Goal: Task Accomplishment & Management: Manage account settings

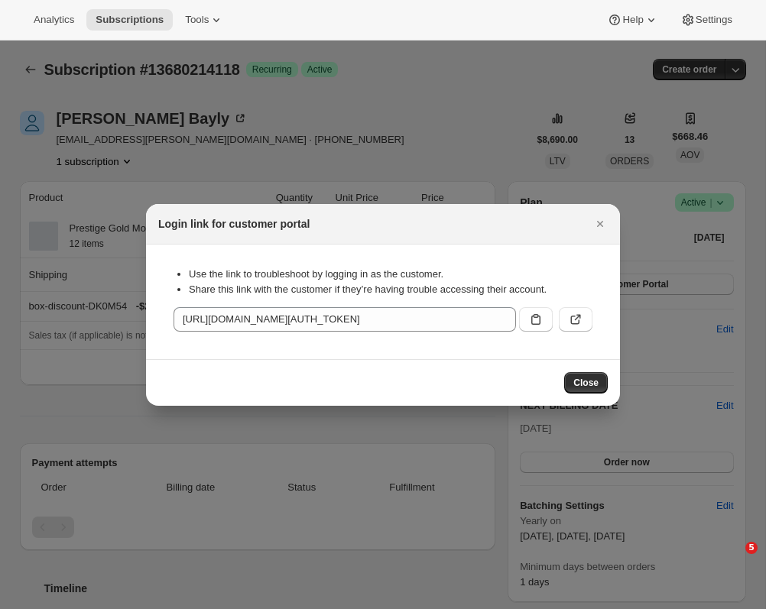
click at [586, 384] on span "Close" at bounding box center [585, 383] width 25 height 12
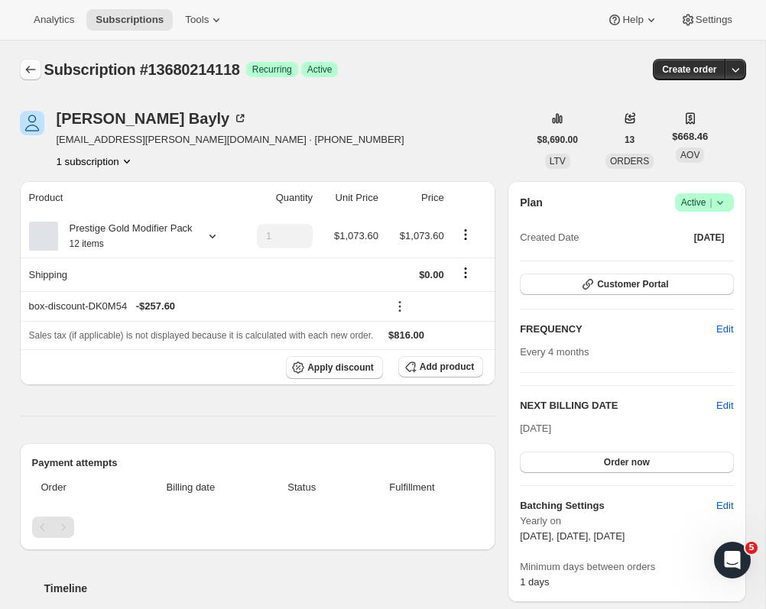
click at [27, 67] on icon "Subscriptions" at bounding box center [30, 69] width 15 height 15
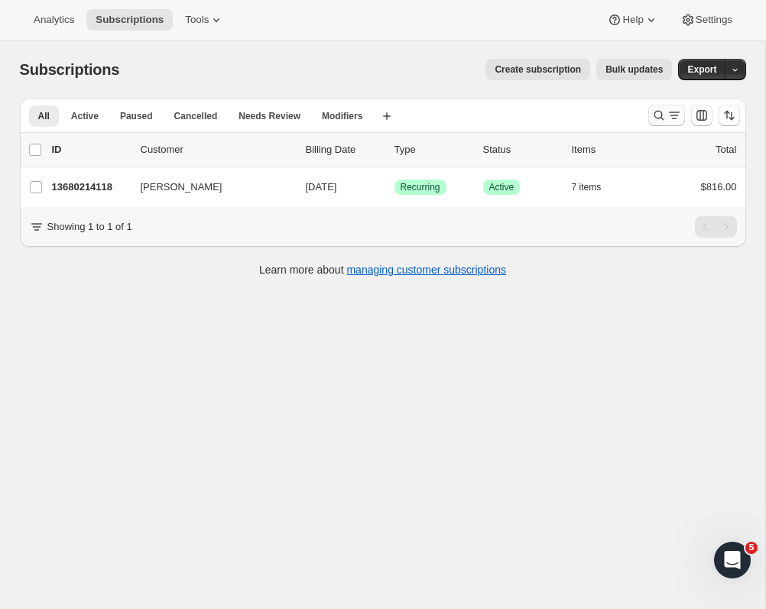
click at [664, 117] on icon "Search and filter results" at bounding box center [658, 115] width 15 height 15
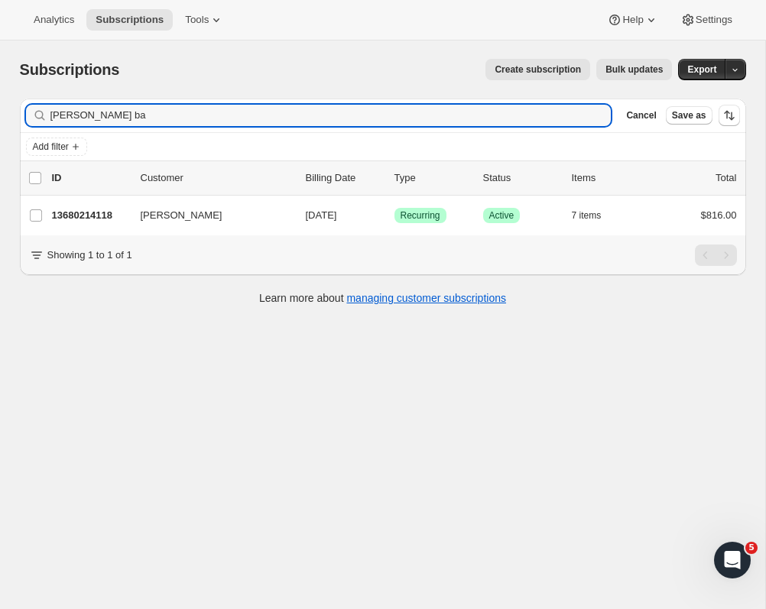
drag, startPoint x: 113, startPoint y: 123, endPoint x: -38, endPoint y: 103, distance: 152.7
click at [0, 103] on html "Analytics Subscriptions Tools Help Settings Skip to content Subscriptions. This…" at bounding box center [383, 304] width 766 height 609
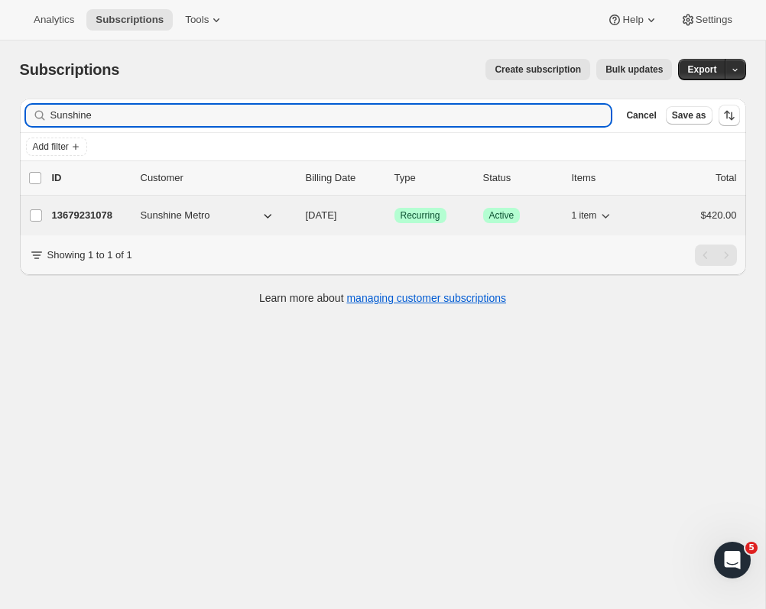
type input "Sunshine"
click at [106, 214] on p "13679231078" at bounding box center [90, 215] width 76 height 15
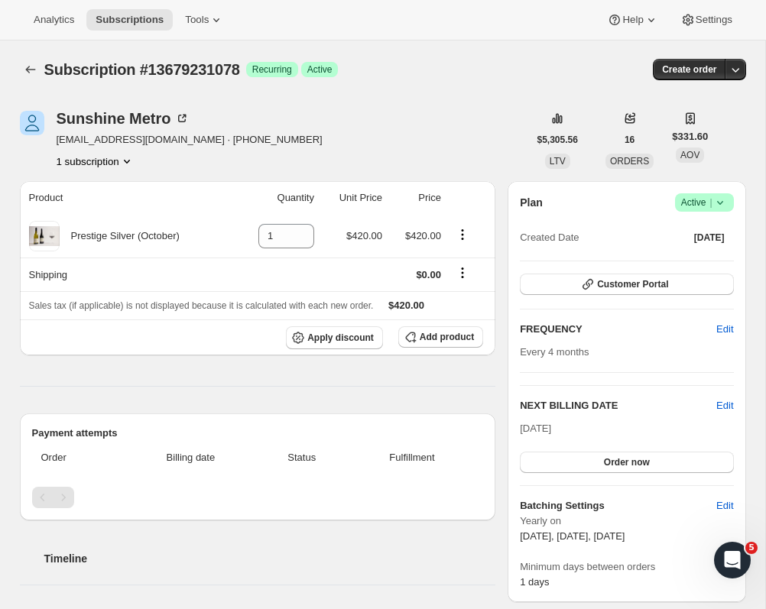
click at [732, 395] on div "Plan Success Active | Created Date [DATE] Customer Portal FREQUENCY Edit Every …" at bounding box center [626, 391] width 213 height 397
click at [726, 405] on span "Edit" at bounding box center [724, 405] width 17 height 15
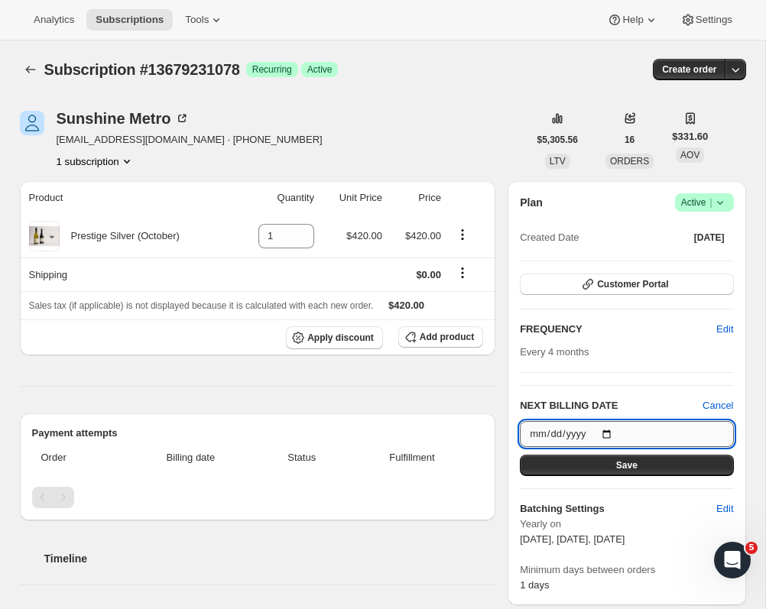
click at [599, 437] on input "[DATE]" at bounding box center [626, 434] width 213 height 26
type input "[DATE]"
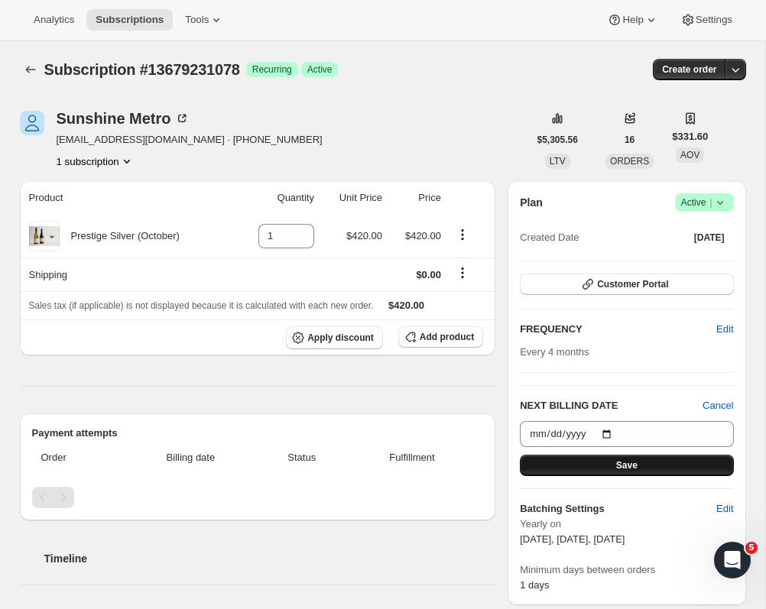
click at [660, 476] on button "Save" at bounding box center [626, 465] width 213 height 21
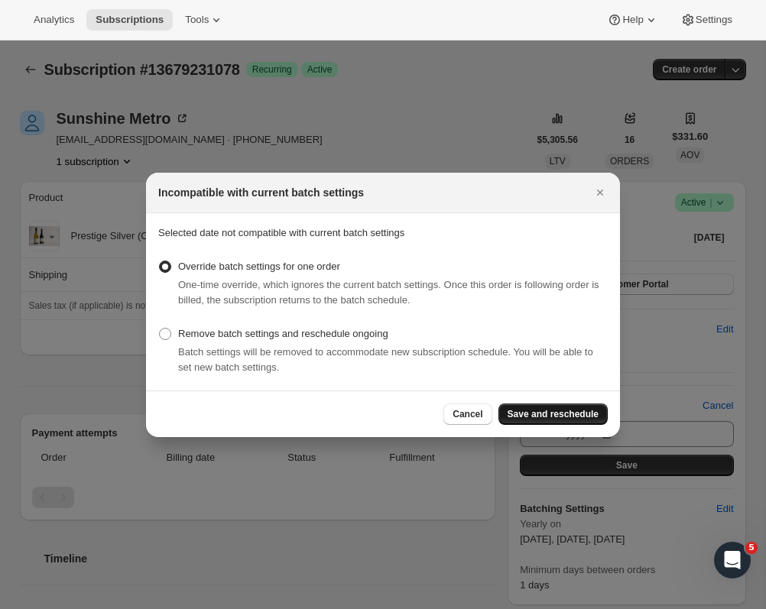
click at [536, 413] on span "Save and reschedule" at bounding box center [553, 414] width 91 height 12
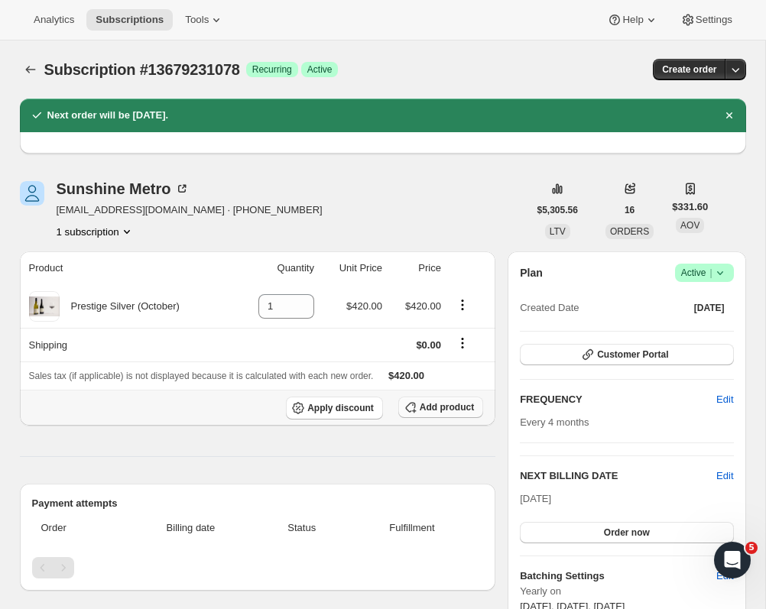
click at [461, 414] on span "Add product" at bounding box center [447, 407] width 54 height 12
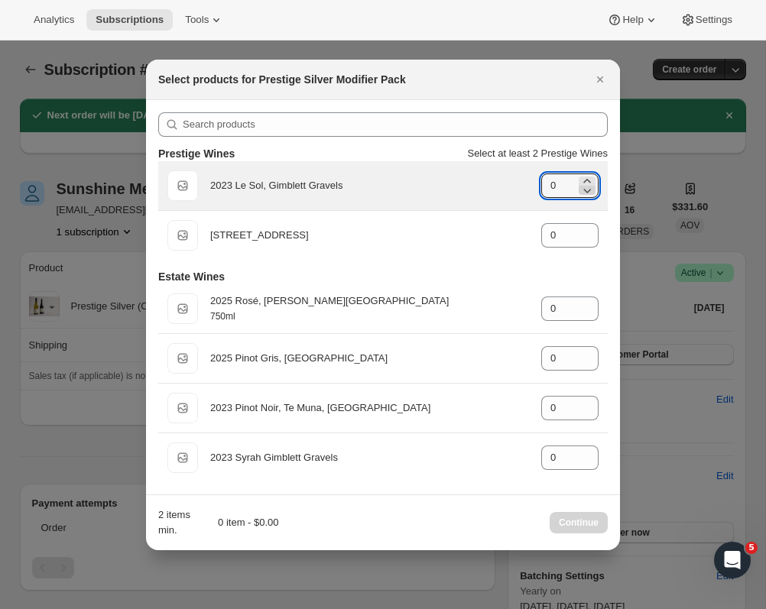
click at [587, 184] on icon ":rem:" at bounding box center [587, 190] width 15 height 15
click at [587, 180] on icon ":rem:" at bounding box center [587, 181] width 15 height 15
type input "1"
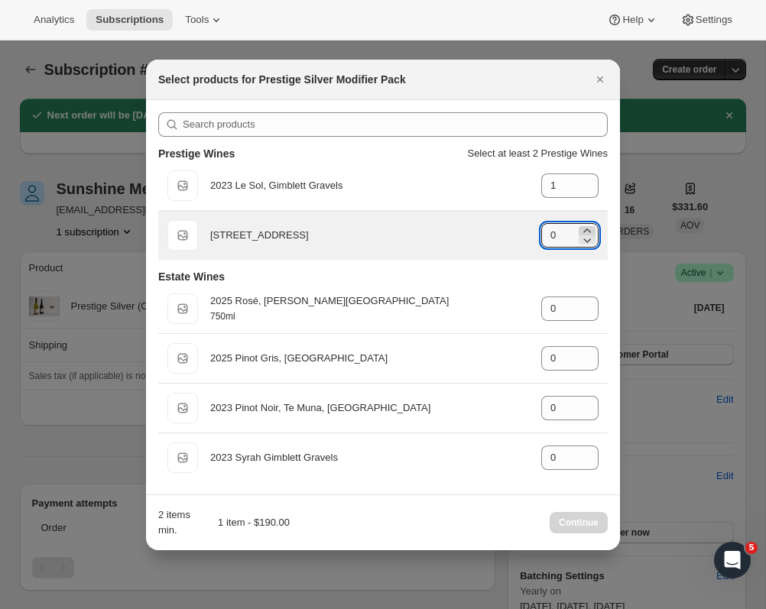
click at [586, 226] on icon ":rem:" at bounding box center [587, 230] width 15 height 15
type input "1"
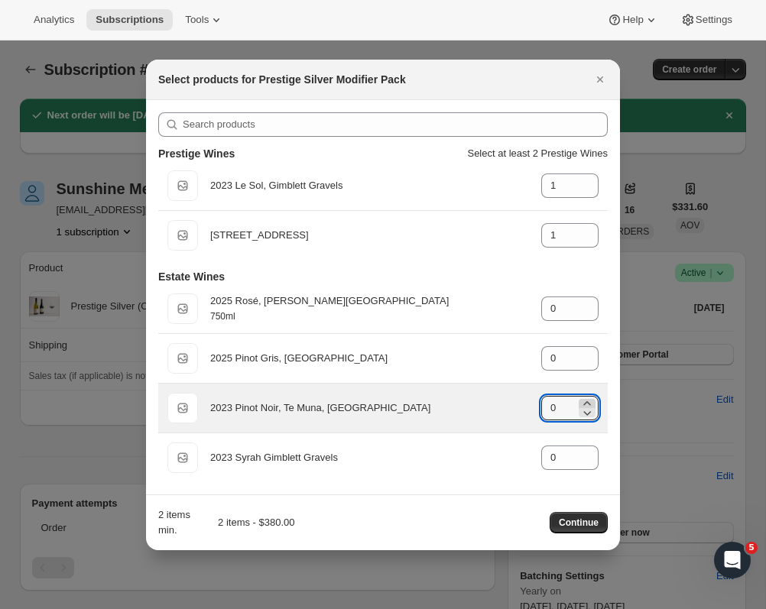
click at [591, 401] on icon ":rem:" at bounding box center [587, 403] width 15 height 15
type input "2"
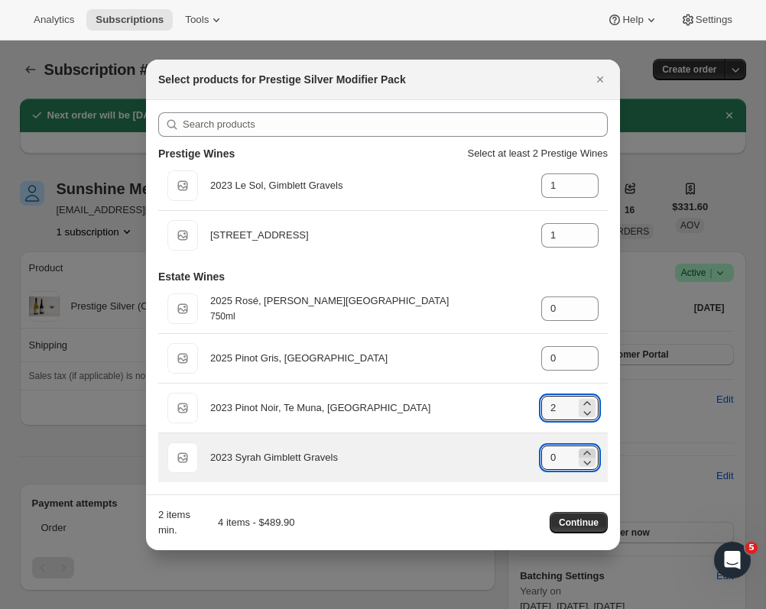
click at [586, 450] on icon ":rem:" at bounding box center [587, 453] width 15 height 15
type input "2"
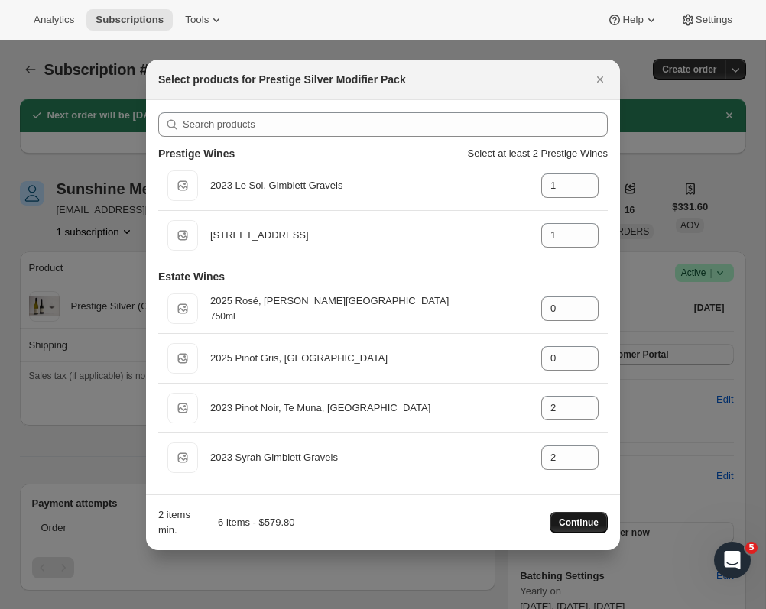
click at [589, 529] on button "Continue" at bounding box center [579, 522] width 58 height 21
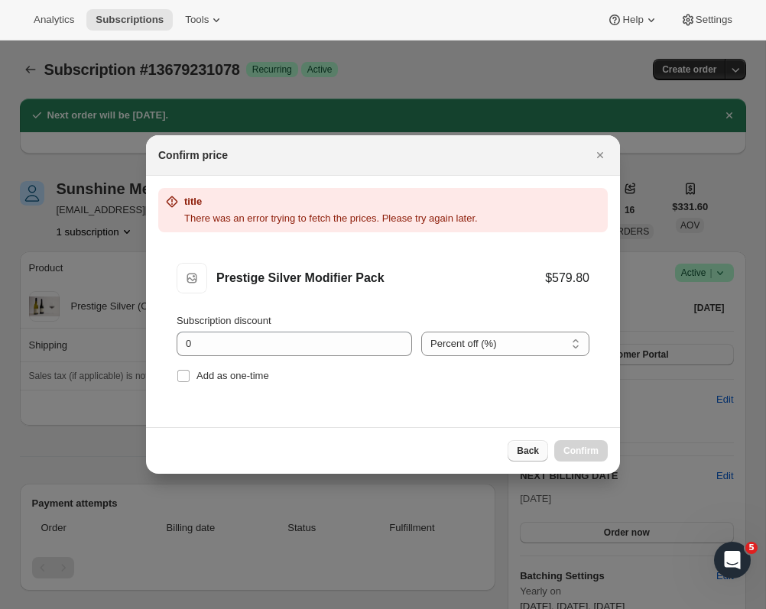
click at [528, 452] on span "Back" at bounding box center [528, 451] width 22 height 12
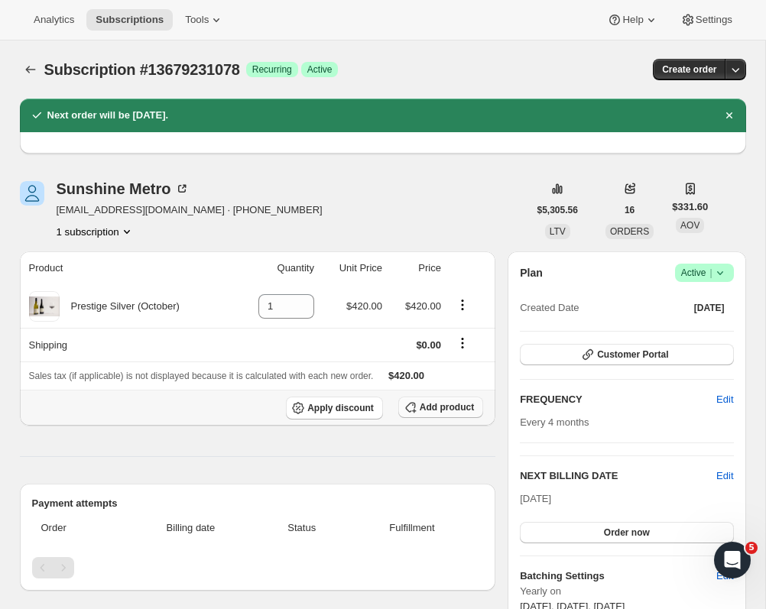
click at [427, 407] on span "Add product" at bounding box center [447, 407] width 54 height 12
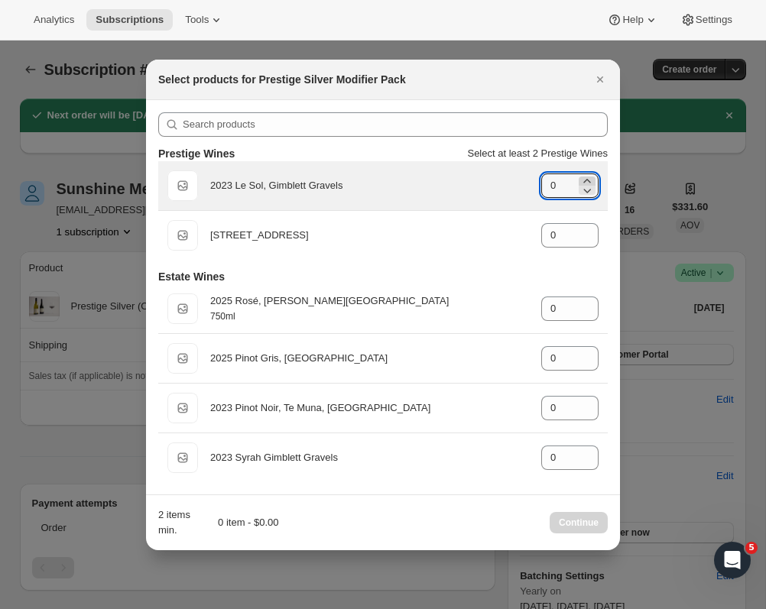
click at [584, 178] on icon ":rf7:" at bounding box center [587, 181] width 15 height 15
type input "1"
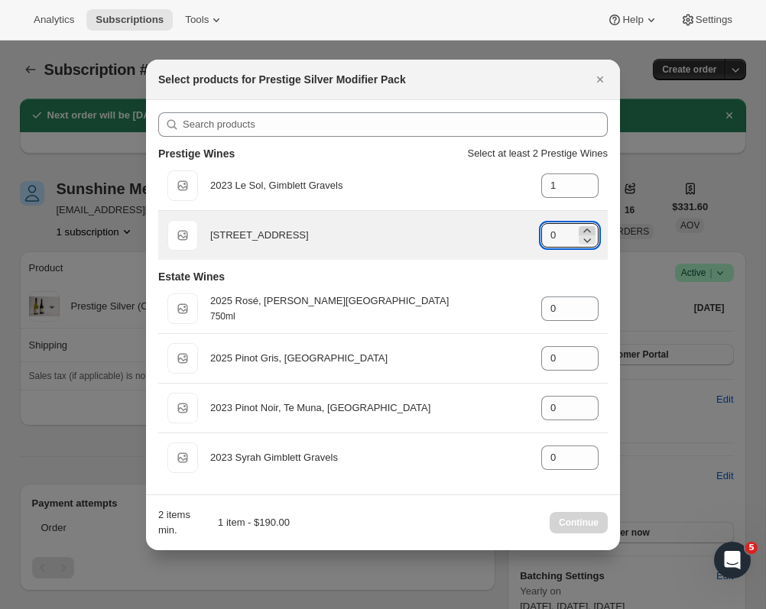
click at [590, 225] on icon ":rf7:" at bounding box center [587, 230] width 15 height 15
type input "1"
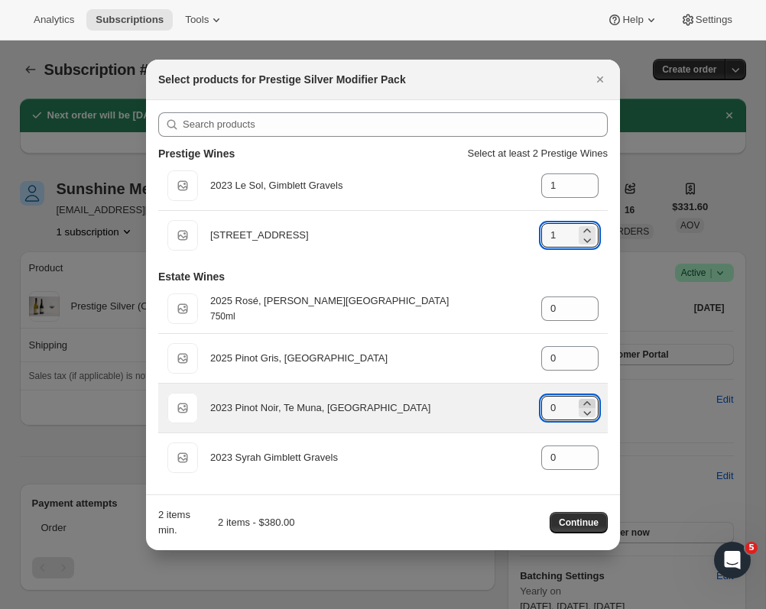
click at [585, 405] on icon ":rf7:" at bounding box center [586, 403] width 7 height 4
type input "2"
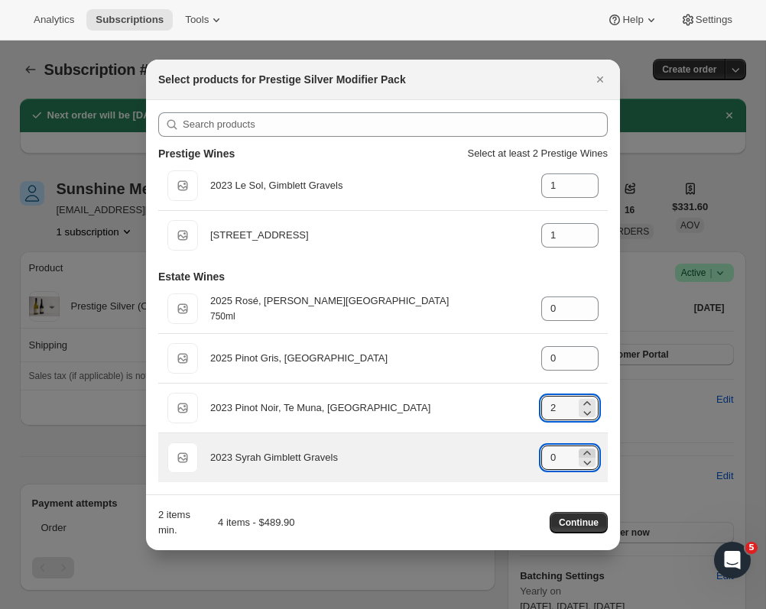
click at [586, 448] on icon ":rf7:" at bounding box center [587, 453] width 15 height 15
type input "2"
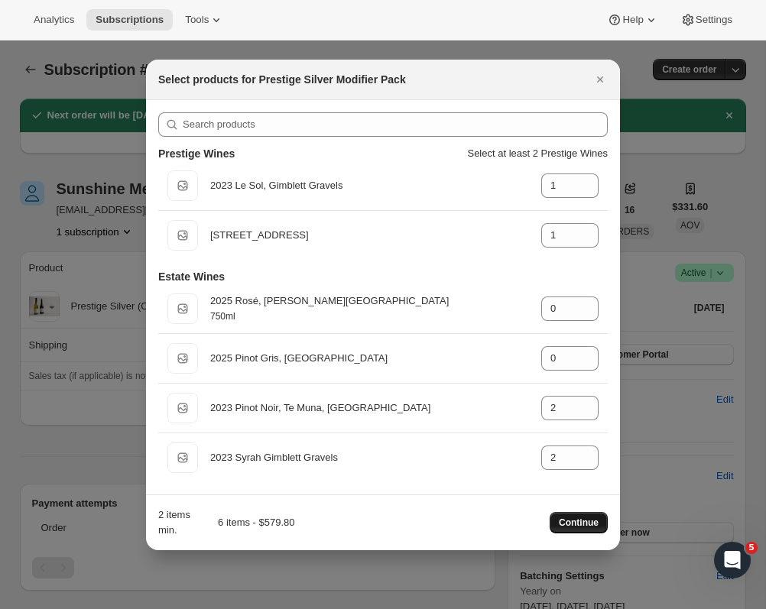
click at [580, 522] on span "Continue" at bounding box center [579, 523] width 40 height 12
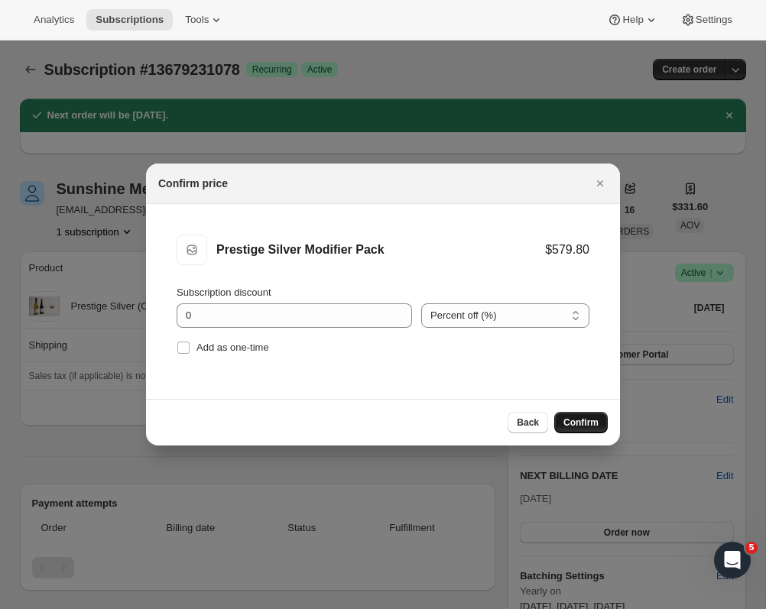
click at [580, 424] on span "Confirm" at bounding box center [581, 423] width 35 height 12
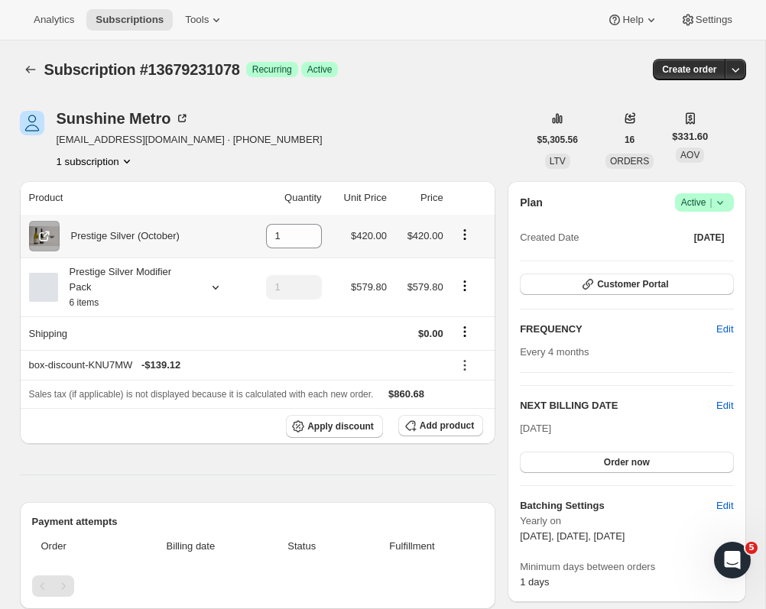
click at [464, 238] on icon "Product actions" at bounding box center [464, 234] width 15 height 15
click at [459, 262] on span "Remove" at bounding box center [453, 265] width 37 height 11
type input "0"
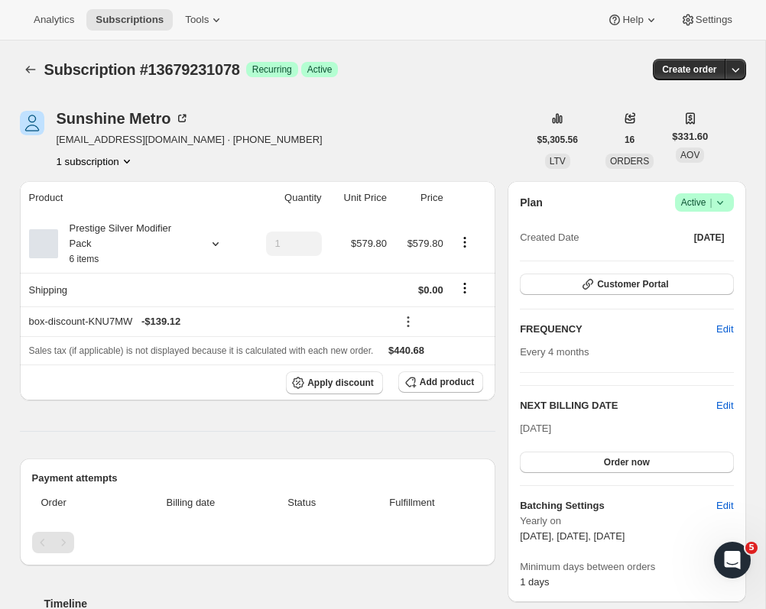
click at [614, 295] on div "Customer Portal" at bounding box center [626, 285] width 213 height 23
click at [616, 291] on button "Customer Portal" at bounding box center [626, 284] width 213 height 21
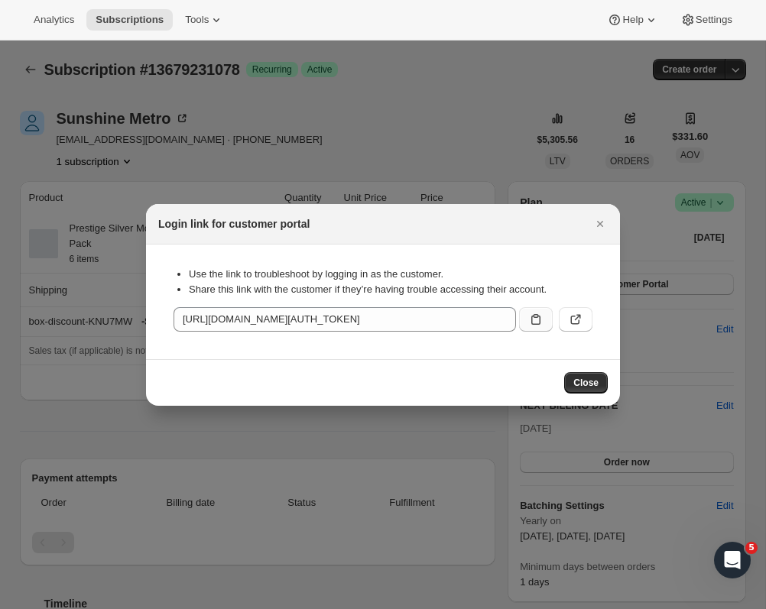
click at [535, 319] on icon ":r5c:" at bounding box center [535, 319] width 15 height 15
